Goal: Information Seeking & Learning: Learn about a topic

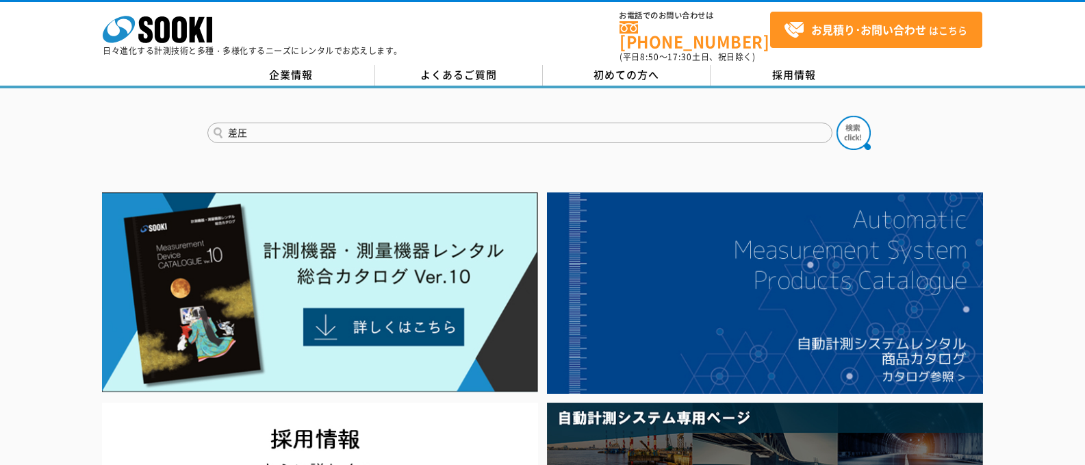
type input "差圧"
click at [836, 116] on button at bounding box center [853, 133] width 34 height 34
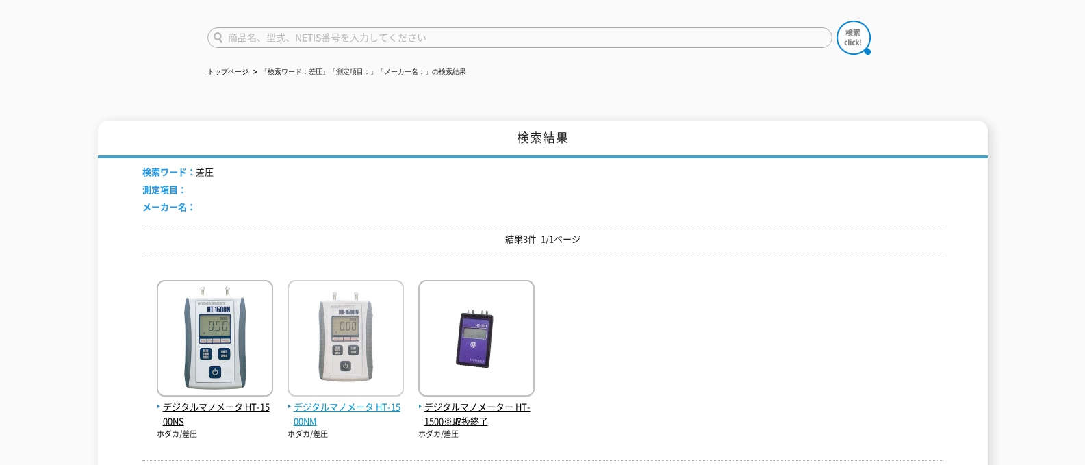
scroll to position [205, 0]
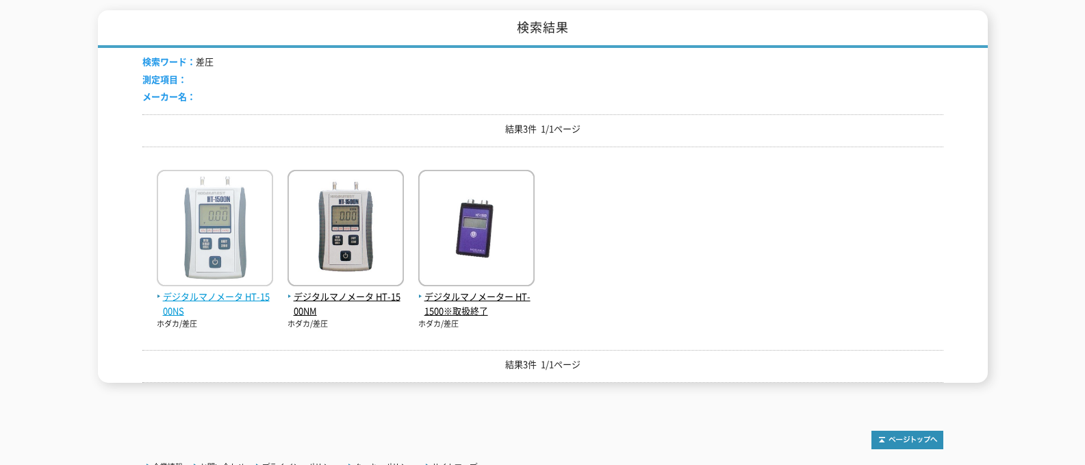
click at [220, 289] on span "デジタルマノメータ HT-1500NS" at bounding box center [215, 303] width 116 height 29
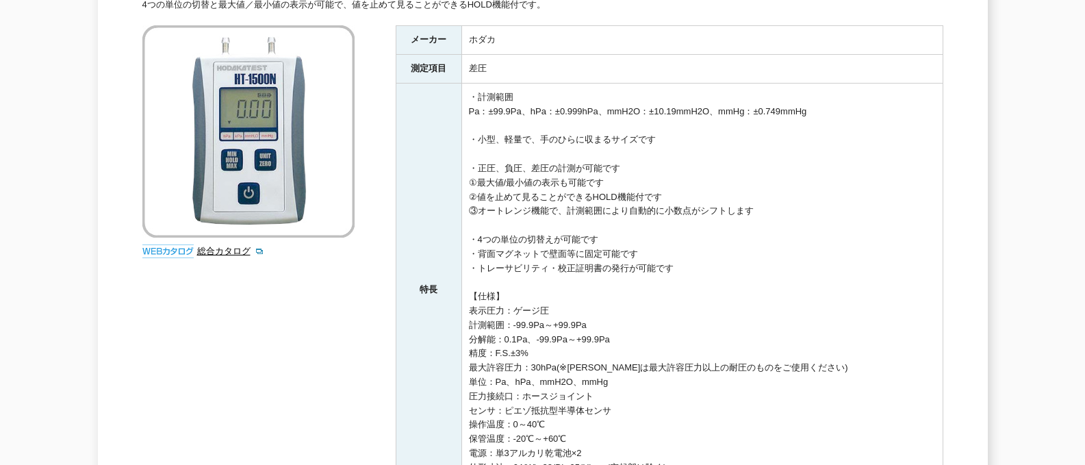
scroll to position [342, 0]
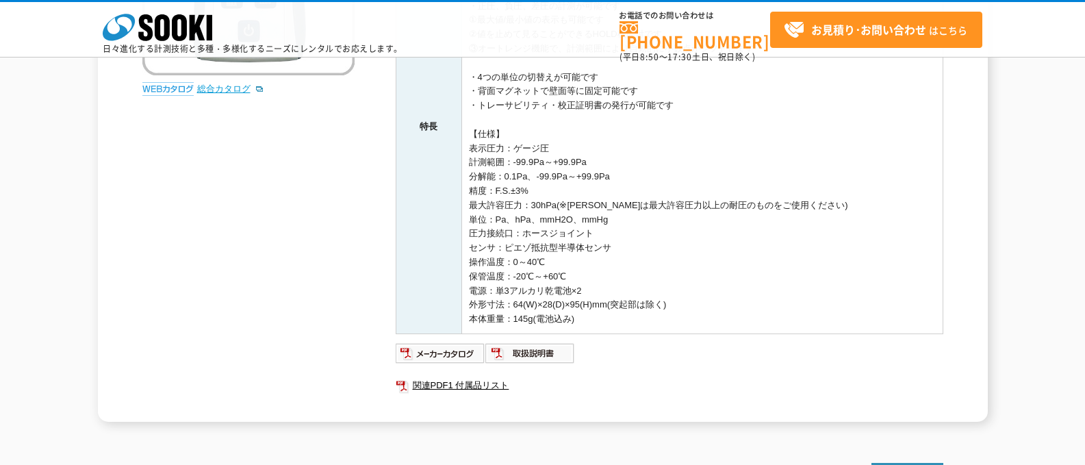
click at [210, 90] on link "総合カタログ" at bounding box center [230, 88] width 67 height 10
